Goal: Information Seeking & Learning: Learn about a topic

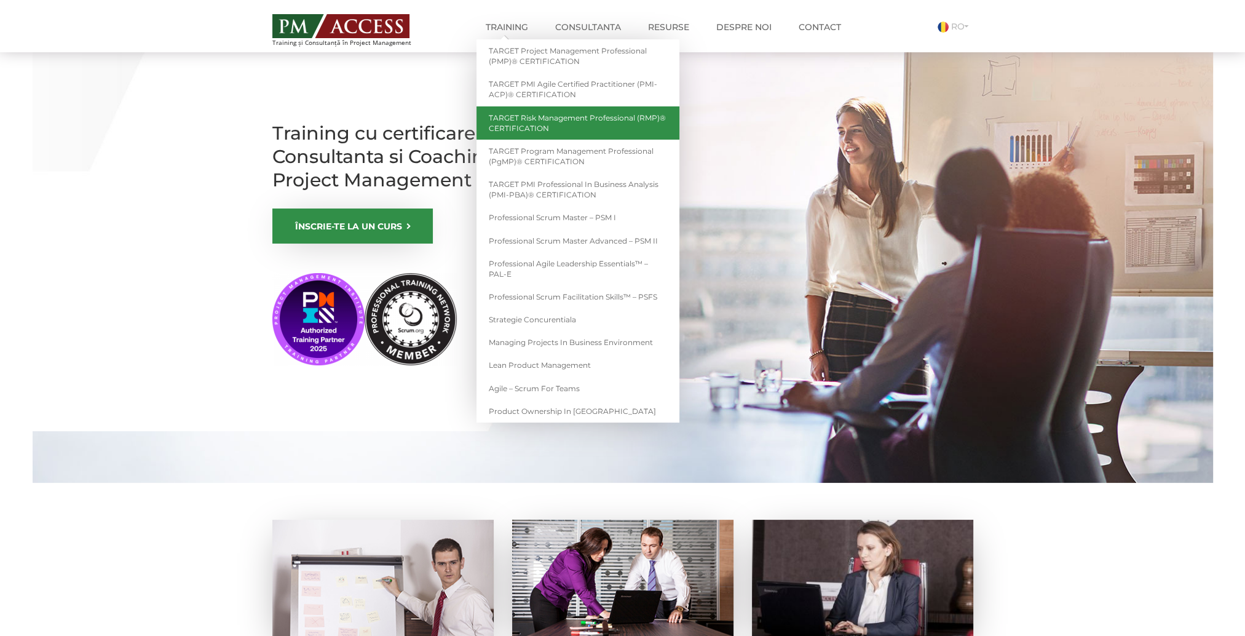
drag, startPoint x: 568, startPoint y: 122, endPoint x: 583, endPoint y: 130, distance: 16.5
click at [568, 122] on link "TARGET Risk Management Professional (RMP)® CERTIFICATION" at bounding box center [578, 122] width 203 height 33
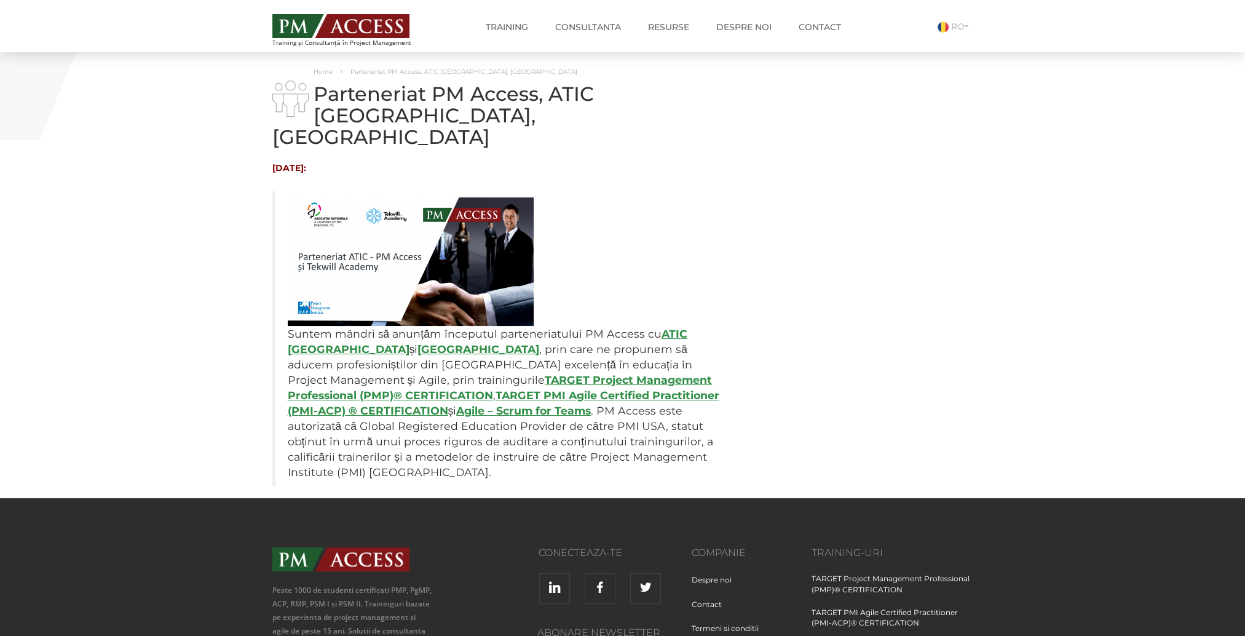
click at [418, 343] on strong "Tekwill Academy" at bounding box center [479, 349] width 122 height 13
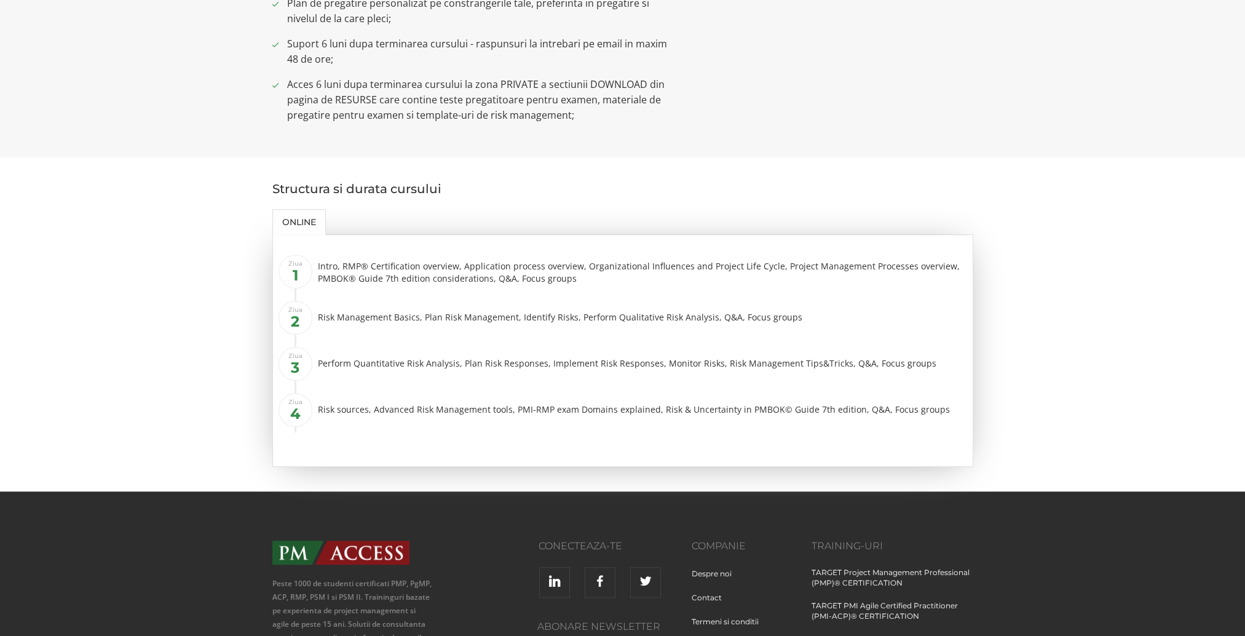
scroll to position [969, 0]
